Goal: Task Accomplishment & Management: Manage account settings

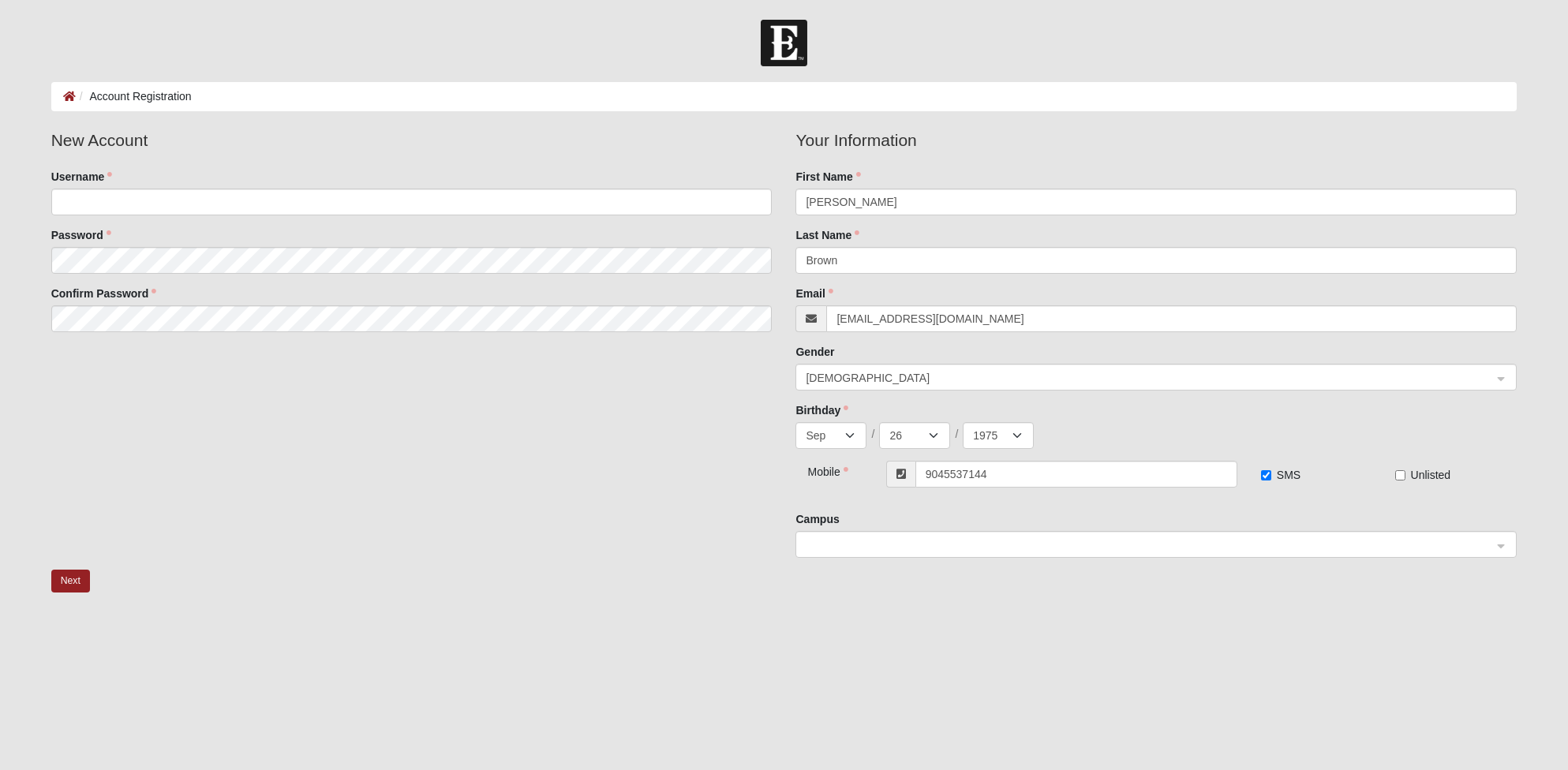
select select "9"
select select "26"
select select "1975"
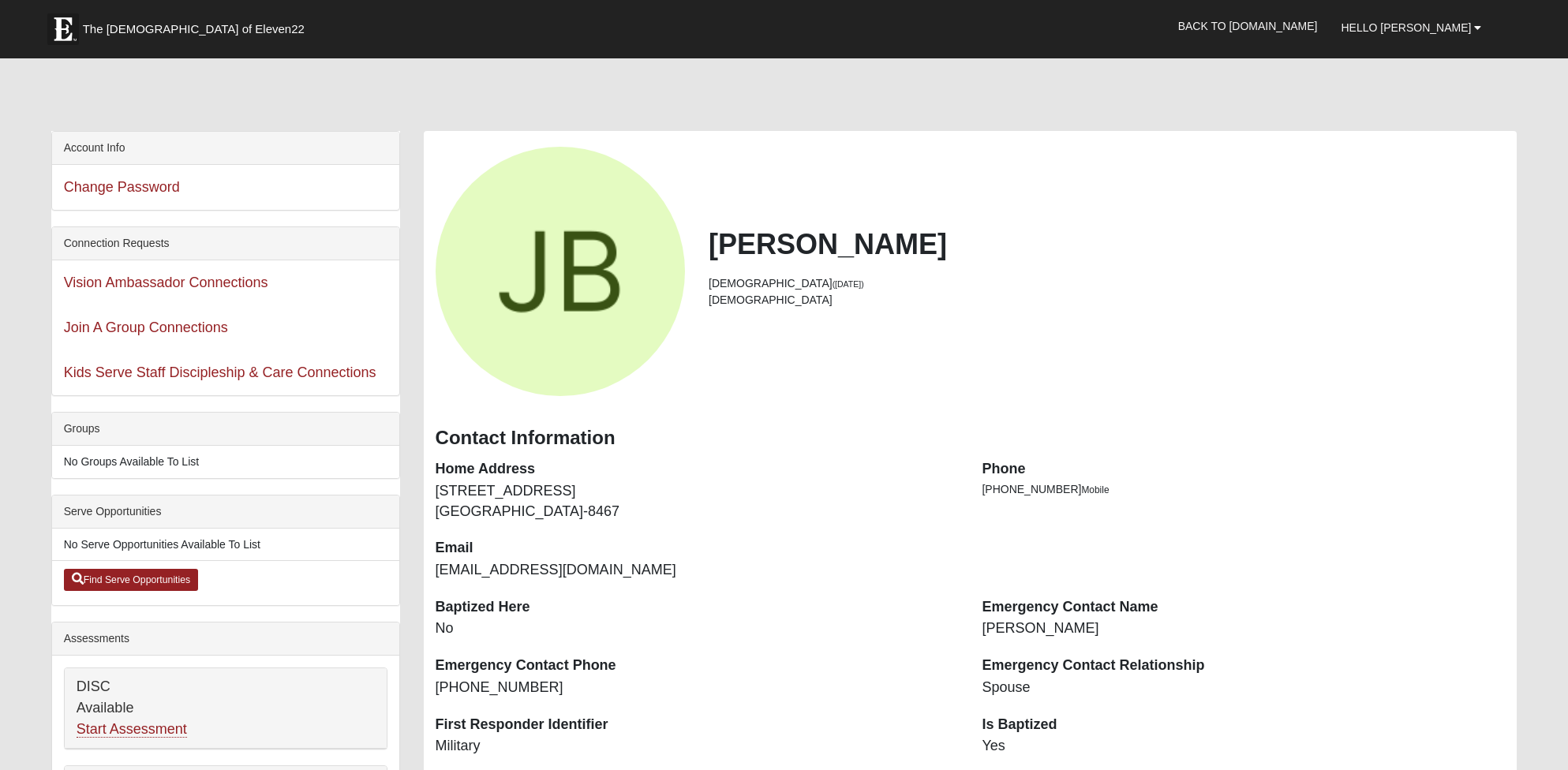
click at [95, 30] on span "The [DEMOGRAPHIC_DATA] of Eleven22" at bounding box center [193, 30] width 221 height 16
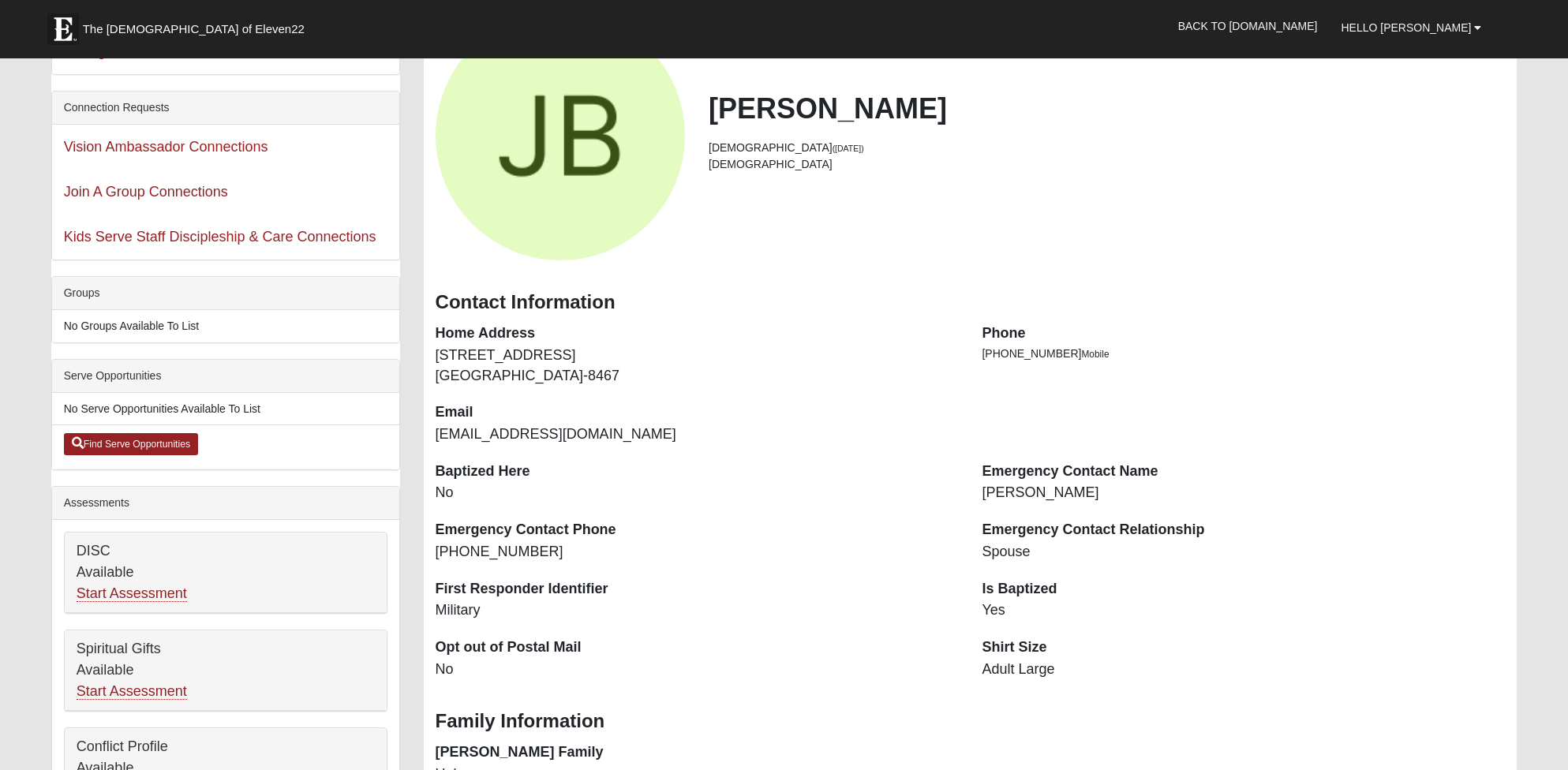
scroll to position [137, 0]
click at [1439, 29] on span "Hello [PERSON_NAME]" at bounding box center [1406, 28] width 130 height 13
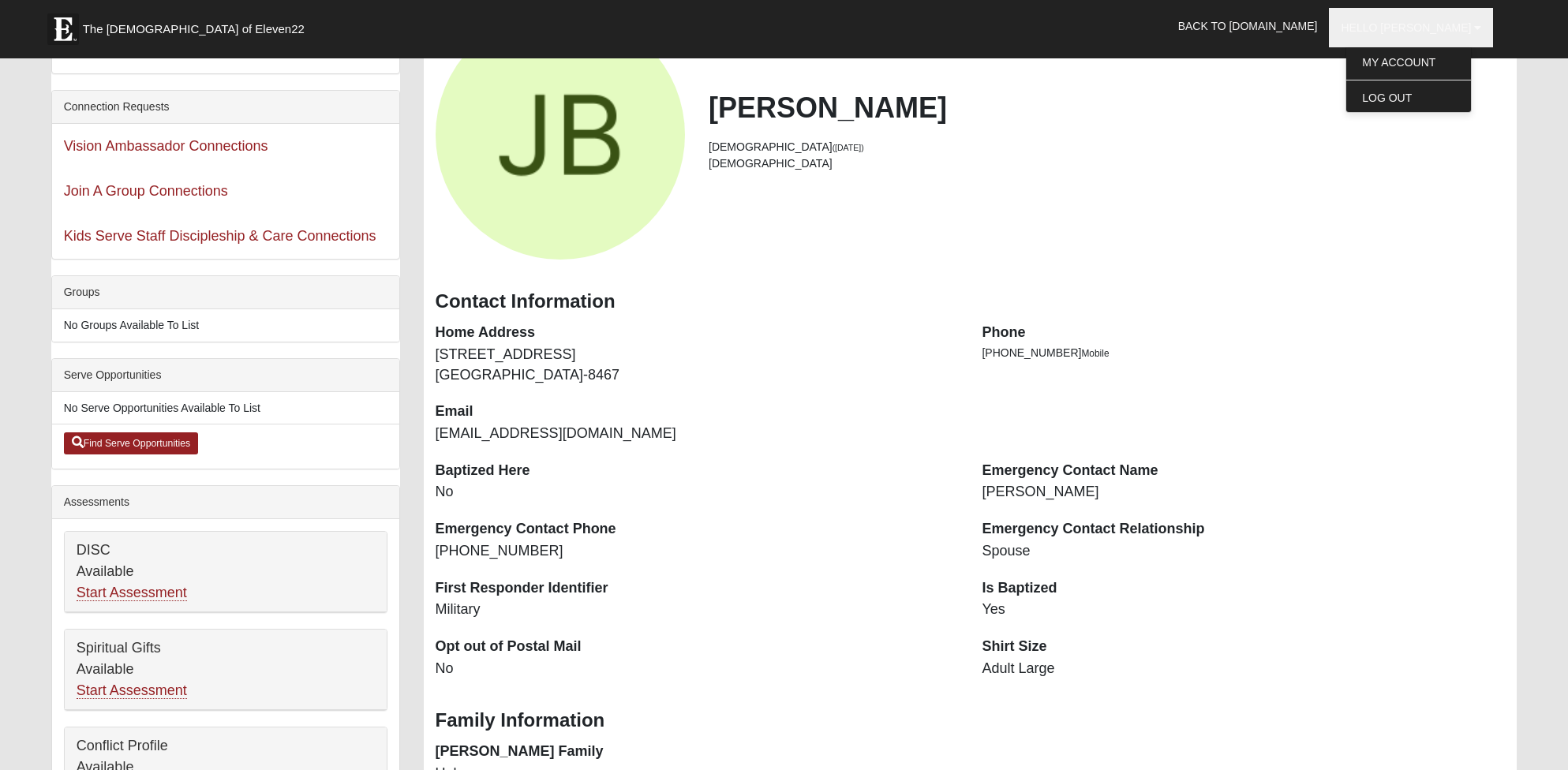
drag, startPoint x: 1211, startPoint y: 98, endPoint x: 1245, endPoint y: 82, distance: 37.6
click at [1210, 98] on h2 "Justin Brown" at bounding box center [1108, 107] width 797 height 34
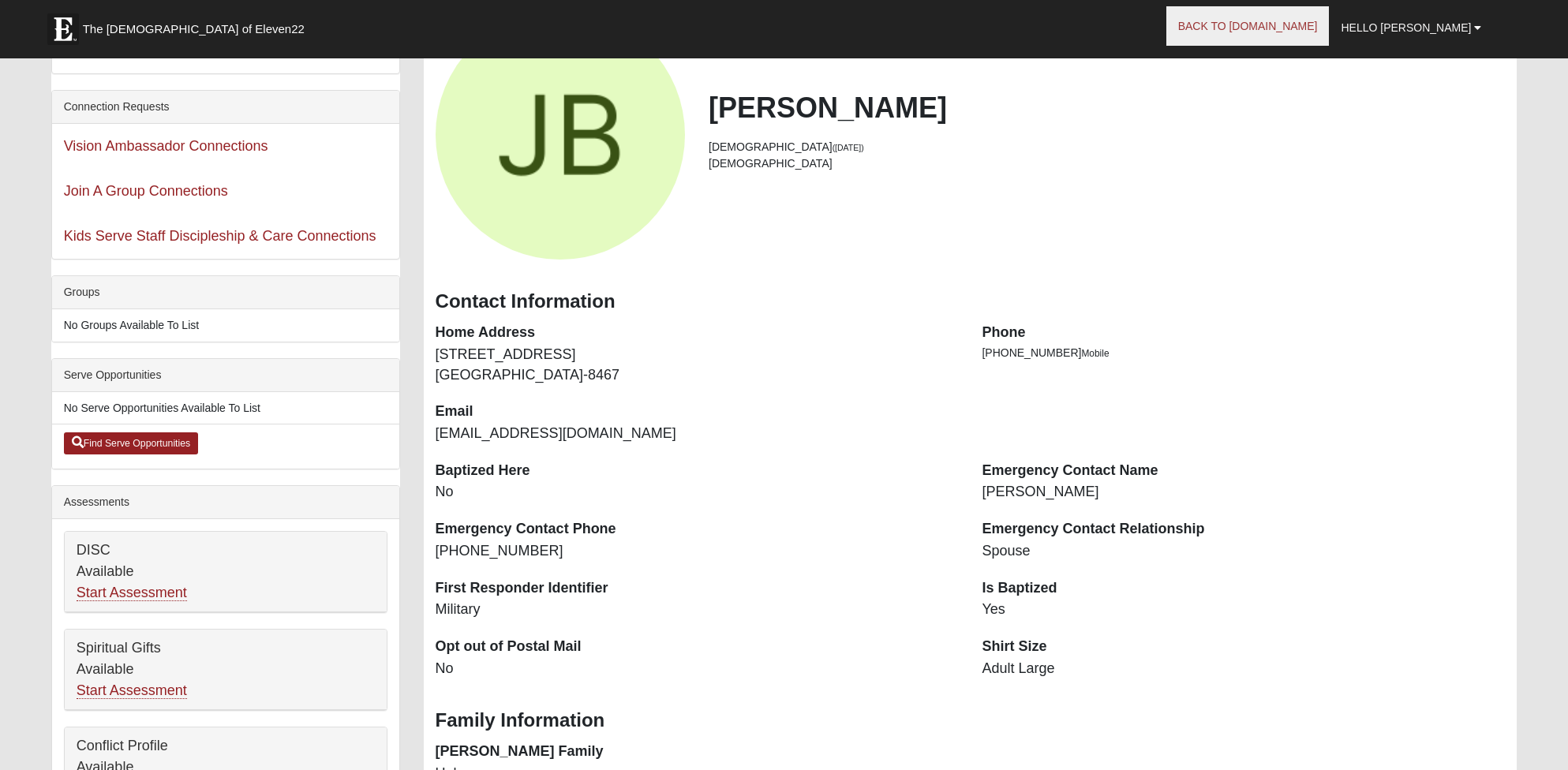
click at [1284, 30] on link "Back to COE22.com" at bounding box center [1248, 26] width 163 height 39
